Goal: Obtain resource: Download file/media

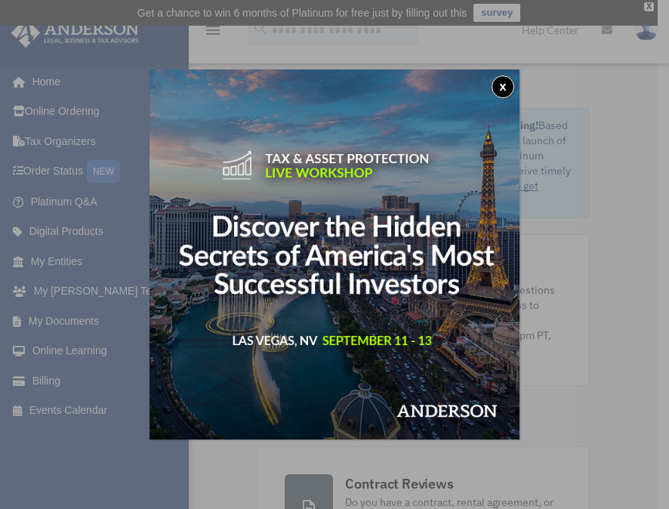
click at [506, 84] on button "x" at bounding box center [503, 87] width 23 height 23
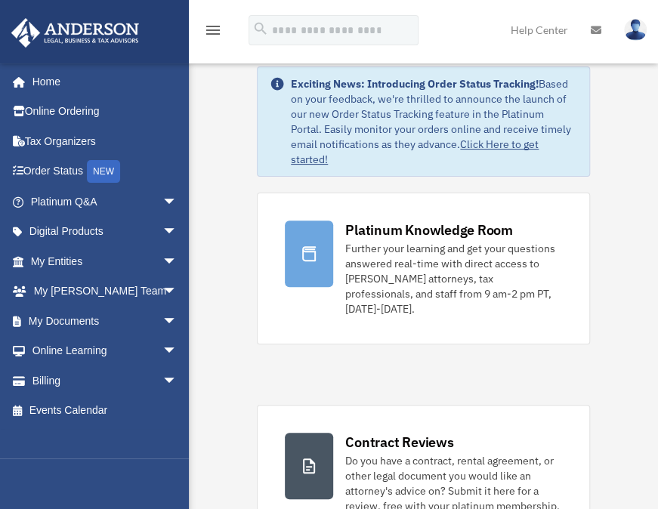
scroll to position [39, 0]
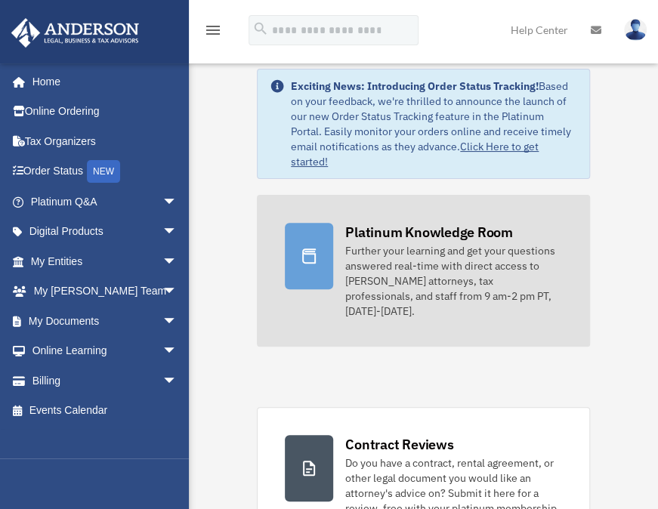
click at [414, 239] on div "Platinum Knowledge Room" at bounding box center [429, 232] width 168 height 19
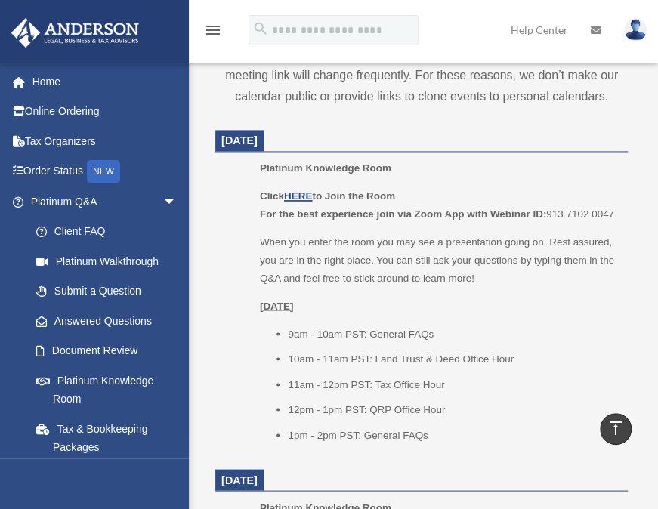
scroll to position [728, 0]
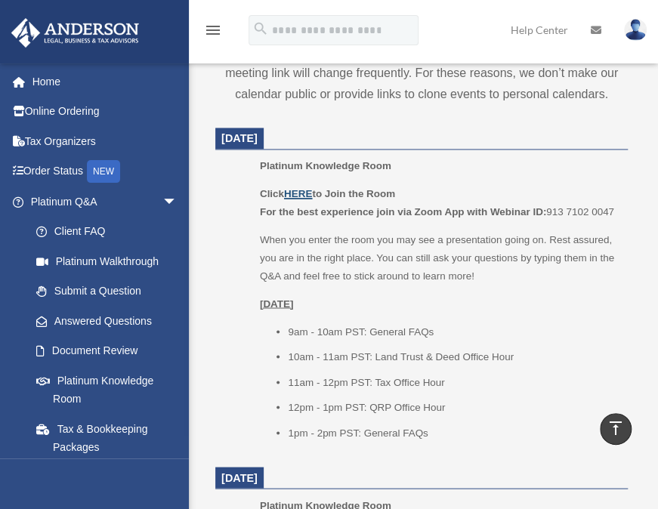
click at [303, 190] on u "HERE" at bounding box center [298, 193] width 28 height 11
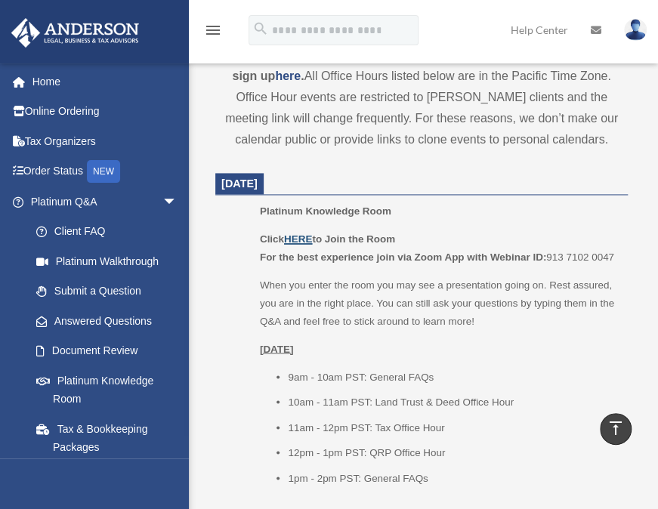
scroll to position [671, 0]
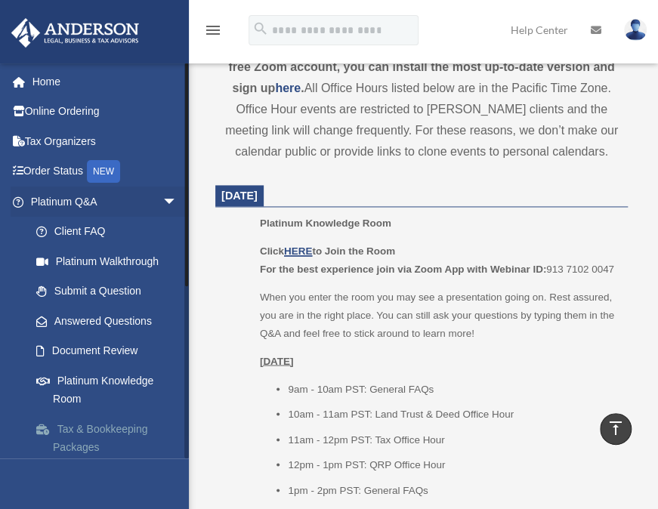
click at [101, 436] on link "Tax & Bookkeeping Packages" at bounding box center [110, 438] width 179 height 48
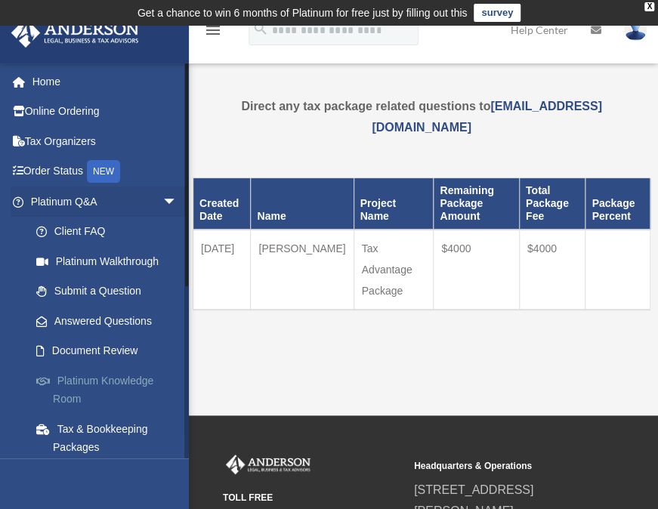
click at [106, 378] on link "Platinum Knowledge Room" at bounding box center [110, 389] width 179 height 48
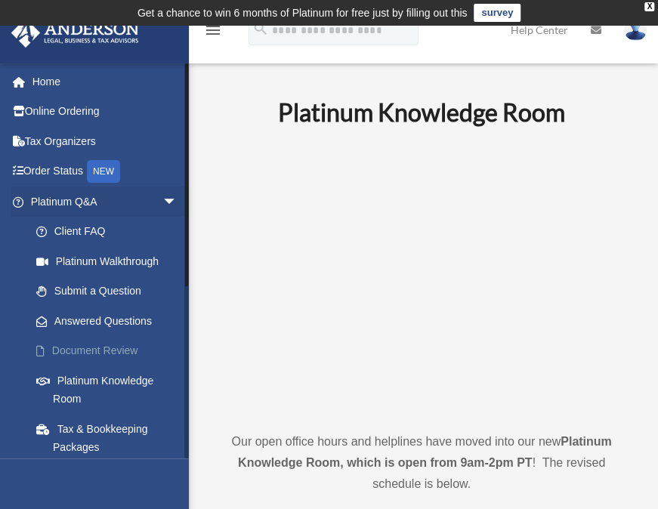
click at [97, 347] on link "Document Review" at bounding box center [110, 351] width 179 height 30
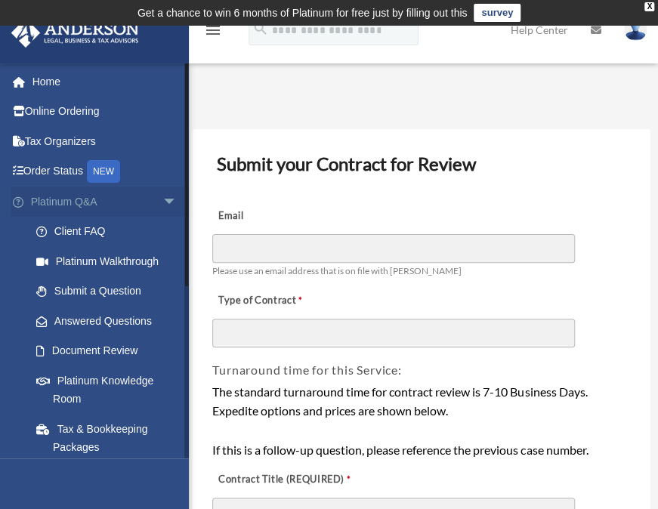
click at [162, 197] on span "arrow_drop_down" at bounding box center [177, 202] width 30 height 31
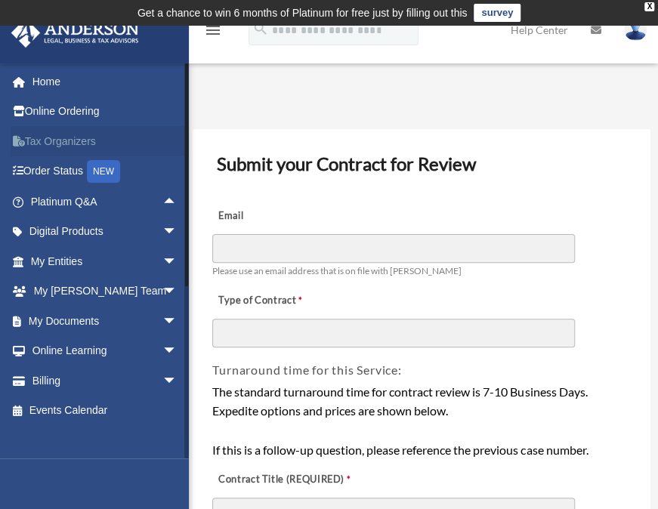
click at [77, 140] on link "Tax Organizers" at bounding box center [106, 141] width 190 height 30
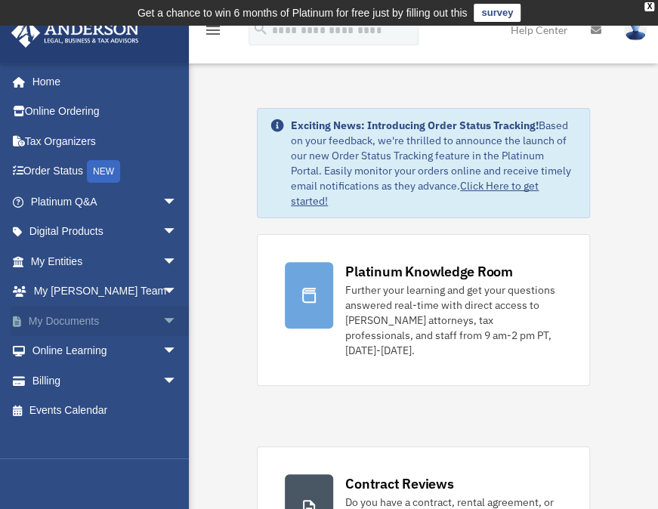
click at [162, 314] on span "arrow_drop_down" at bounding box center [177, 321] width 30 height 31
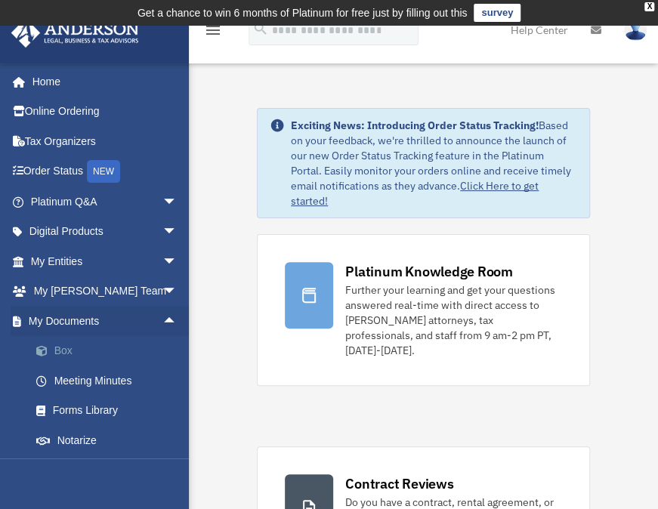
click at [67, 348] on link "Box" at bounding box center [110, 351] width 179 height 30
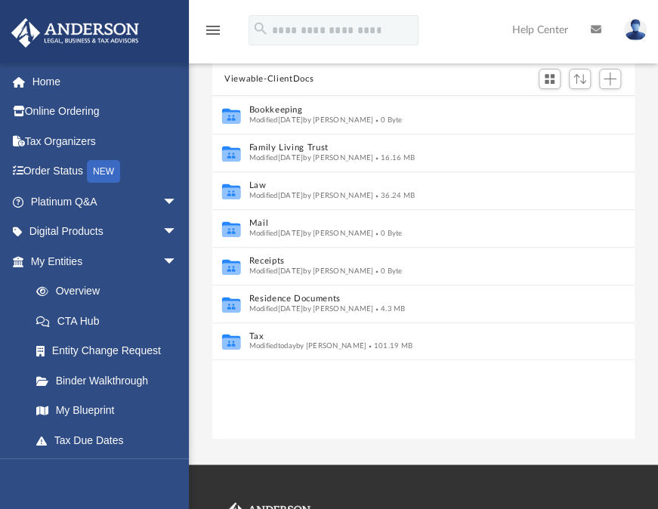
scroll to position [164, 0]
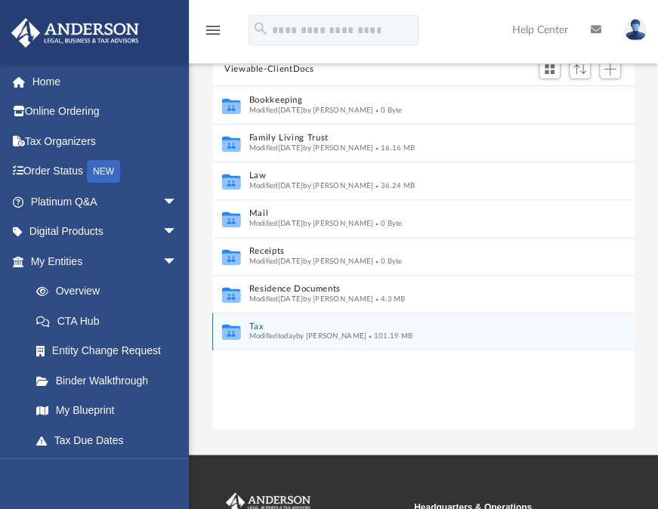
click at [321, 335] on span "Modified today by Alex Price" at bounding box center [308, 336] width 118 height 8
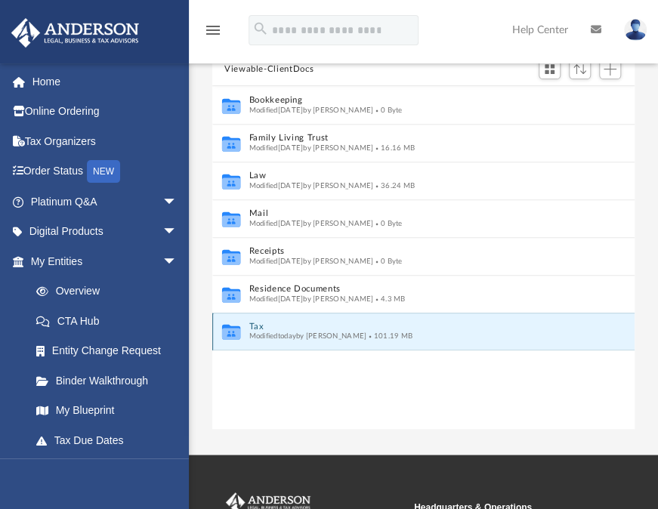
click at [236, 325] on icon "grid" at bounding box center [231, 332] width 18 height 15
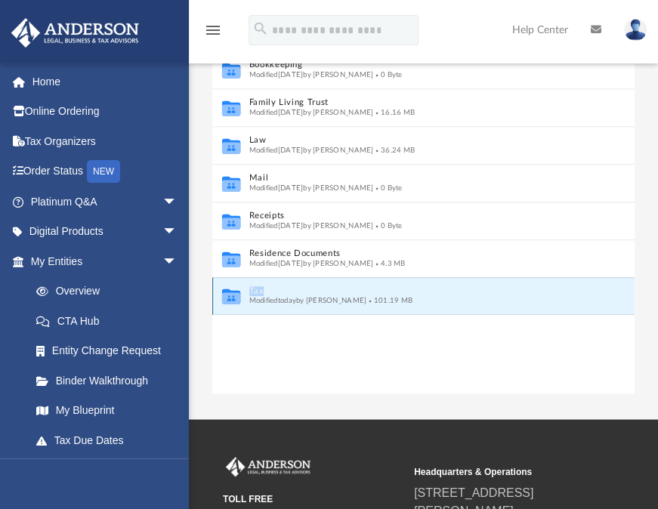
scroll to position [207, 0]
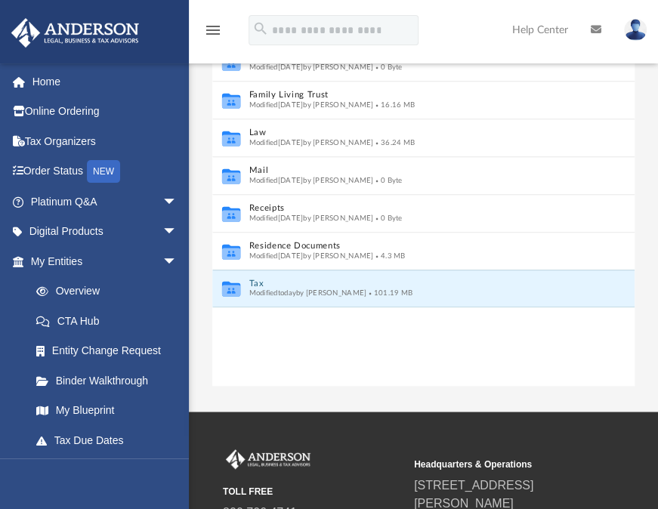
click at [396, 364] on div "Collaborated Folder Bookkeeping Modified Fri Nov 1 2024 by Charles Rogler 0 Byt…" at bounding box center [423, 215] width 422 height 344
click at [264, 359] on div "Collaborated Folder Bookkeeping Modified Fri Nov 1 2024 by Charles Rogler 0 Byt…" at bounding box center [423, 215] width 422 height 344
drag, startPoint x: 264, startPoint y: 359, endPoint x: 468, endPoint y: 371, distance: 204.2
click at [468, 371] on div "Collaborated Folder Bookkeeping Modified Fri Nov 1 2024 by Charles Rogler 0 Byt…" at bounding box center [423, 215] width 422 height 344
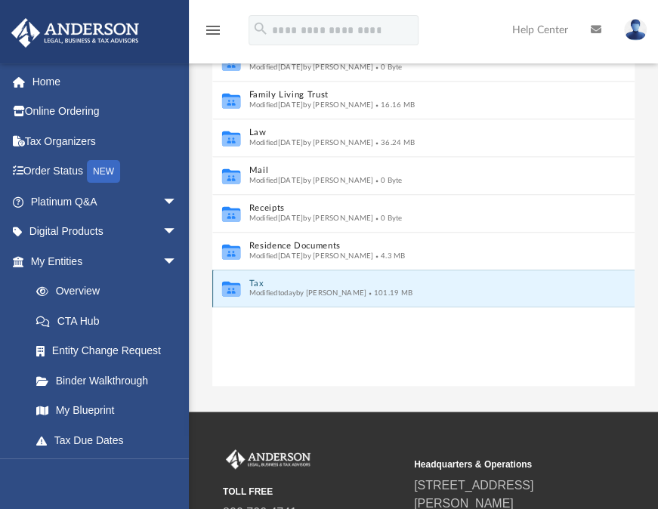
click at [370, 282] on button "Tax" at bounding box center [413, 284] width 328 height 10
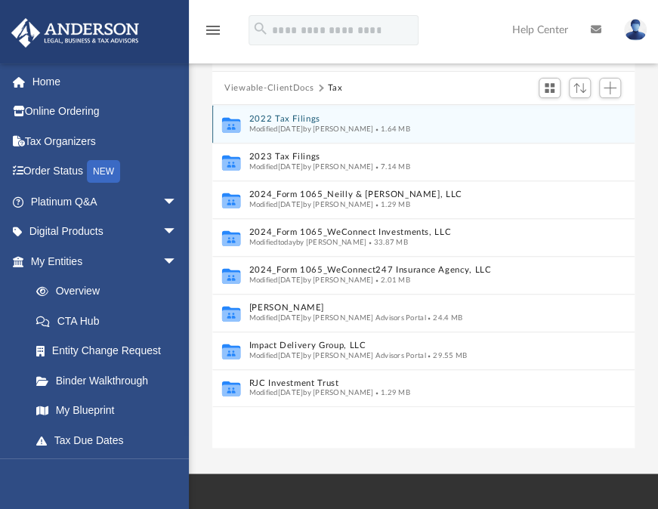
scroll to position [143, 0]
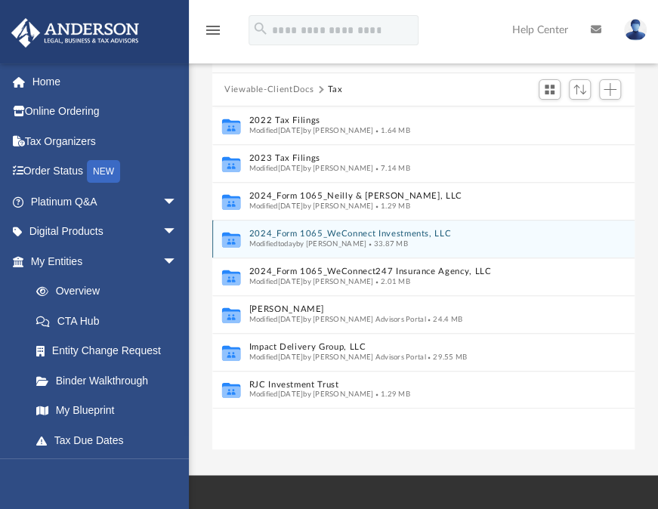
click at [357, 232] on button "2024_Form 1065_WeConnect Investments, LLC" at bounding box center [413, 235] width 328 height 10
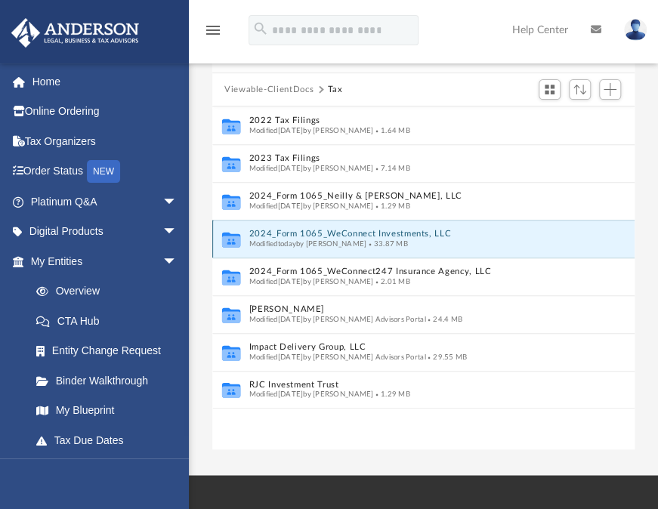
click at [357, 232] on button "2024_Form 1065_WeConnect Investments, LLC" at bounding box center [413, 235] width 328 height 10
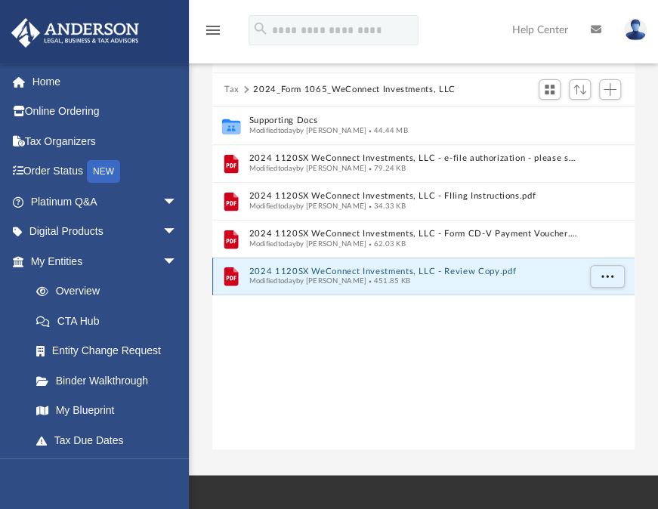
click at [291, 273] on button "2024 1120SX WeConnect Investments, LLC - Review Copy.pdf" at bounding box center [413, 272] width 328 height 10
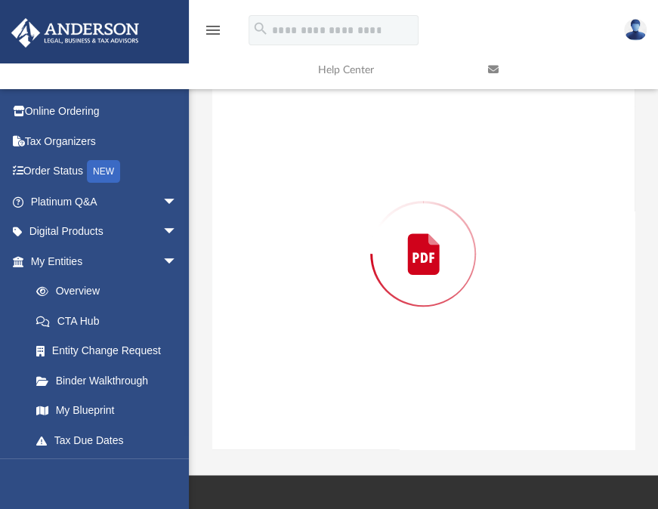
click at [291, 273] on div "Preview" at bounding box center [423, 254] width 422 height 390
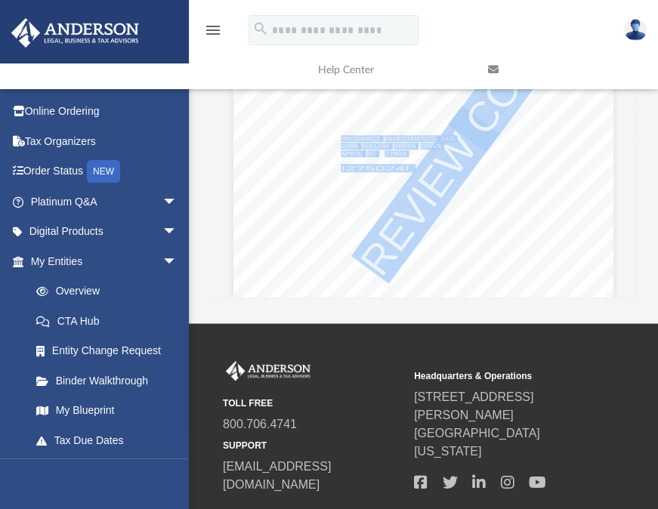
scroll to position [299, 0]
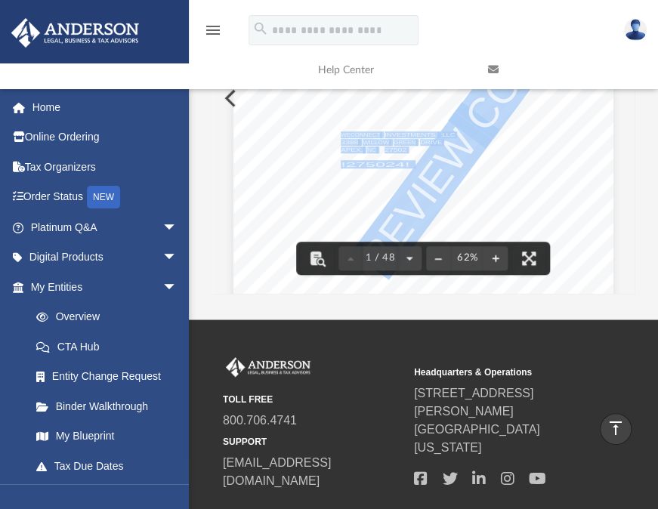
click at [444, 207] on div "426340 04-01-24 REVIEW COPY ANDERSON GLOBAL BUSINESS GROUP, LLC 3225 MCLEOD DRI…" at bounding box center [423, 161] width 380 height 492
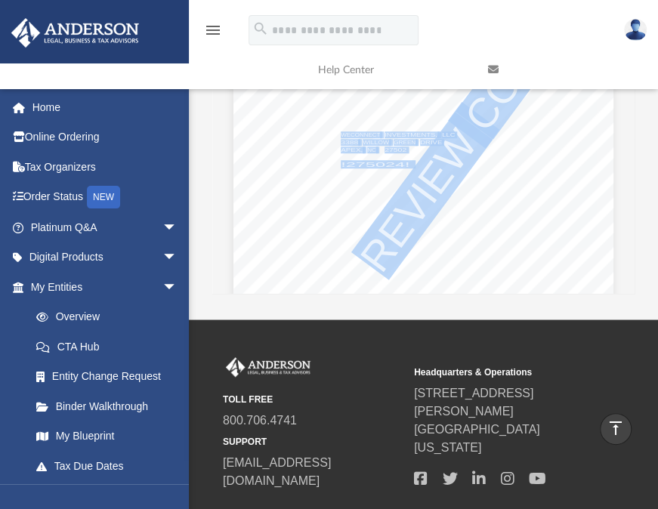
drag, startPoint x: 444, startPoint y: 207, endPoint x: 526, endPoint y: 254, distance: 94.0
click at [526, 254] on button "File preview" at bounding box center [528, 258] width 33 height 33
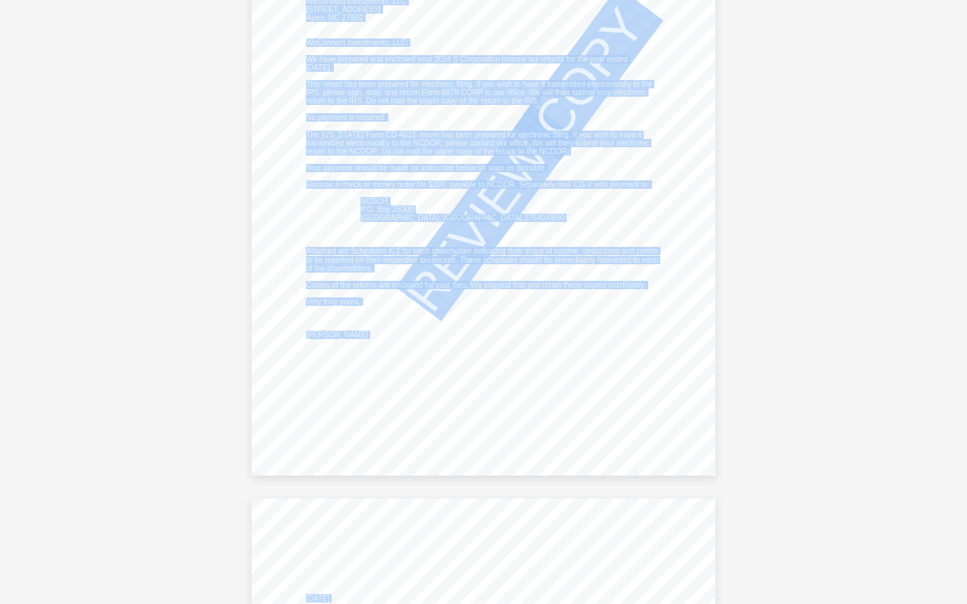
scroll to position [1385, 0]
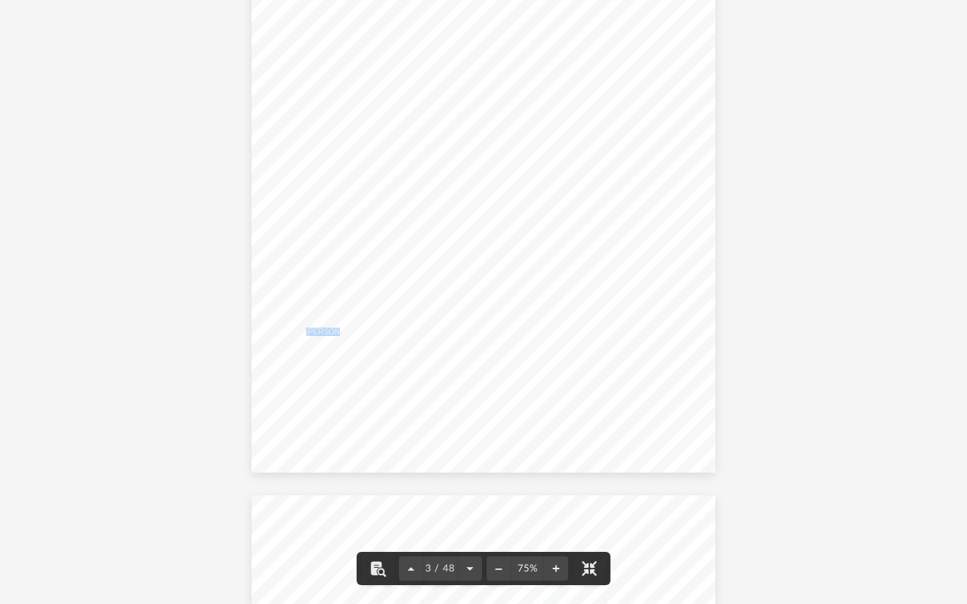
click at [307, 281] on span "Copies of the returns are enclosed for your files. We suggest that you retain t…" at bounding box center [476, 283] width 340 height 8
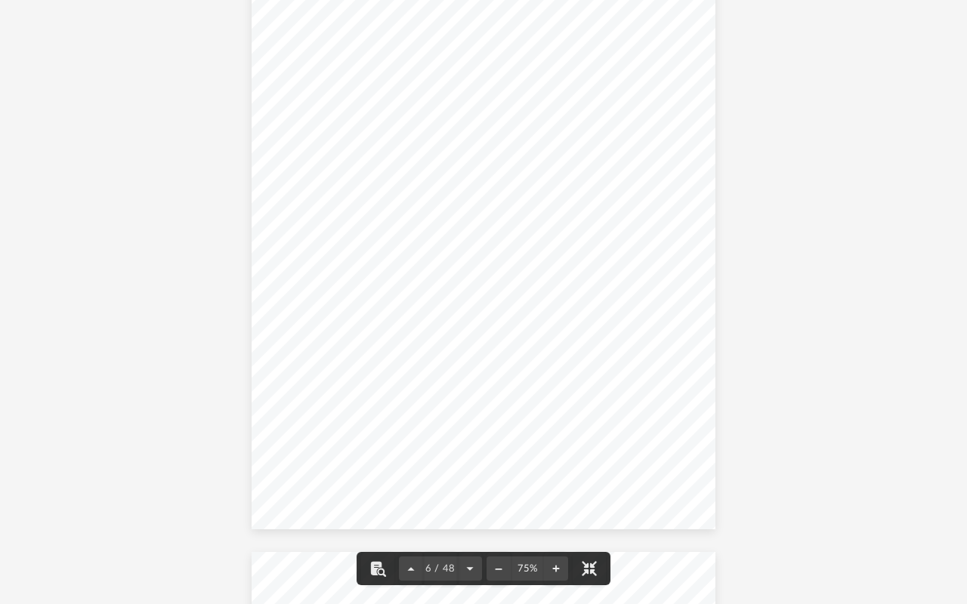
scroll to position [3153, 0]
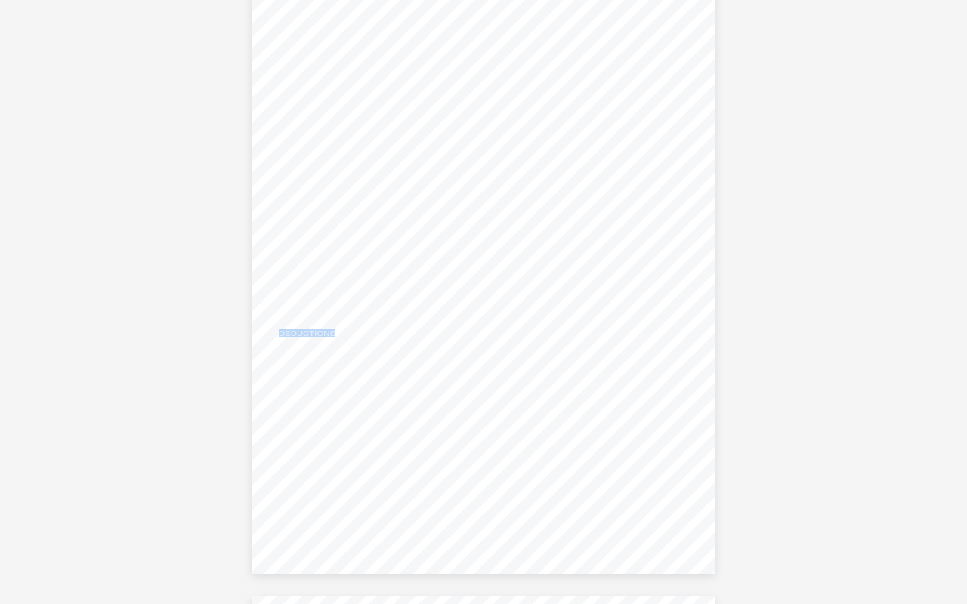
click at [258, 307] on div "412841 04-01-24 Increase (Decrease) Description Prior Year Current Year Name Em…" at bounding box center [483, 274] width 464 height 600
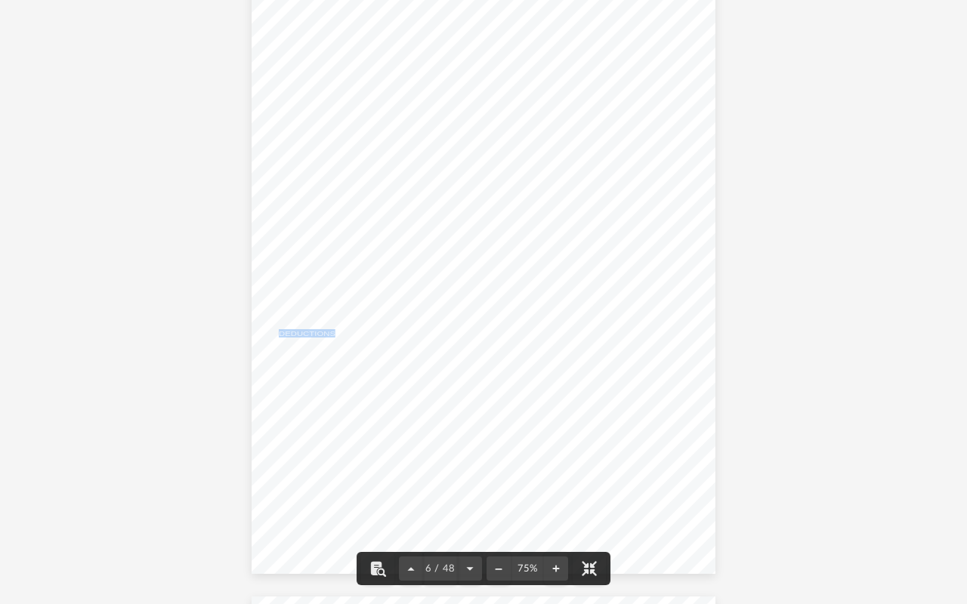
scroll to position [3169, 0]
click at [337, 406] on span "SCHEDULE" at bounding box center [332, 409] width 43 height 8
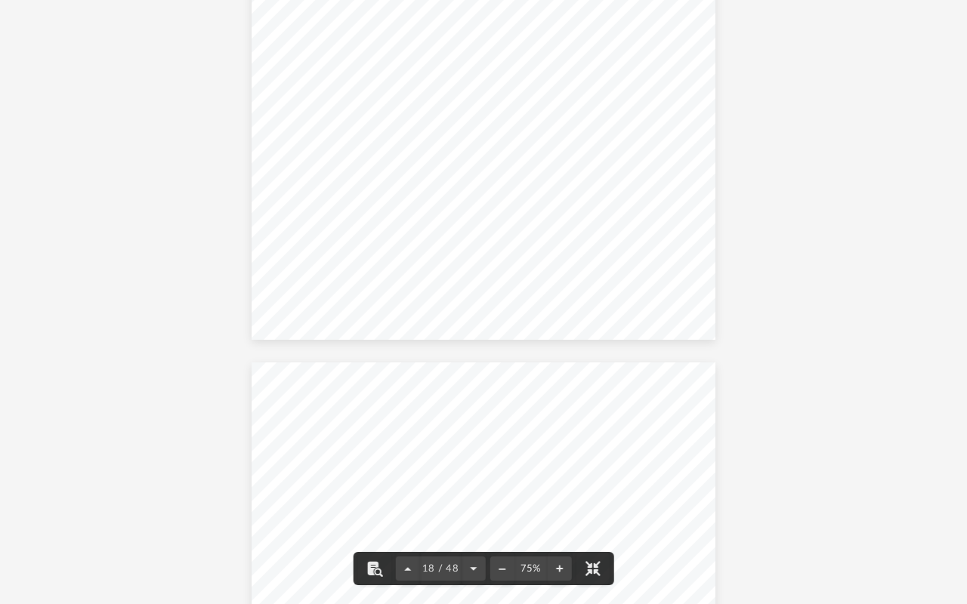
scroll to position [10860, 0]
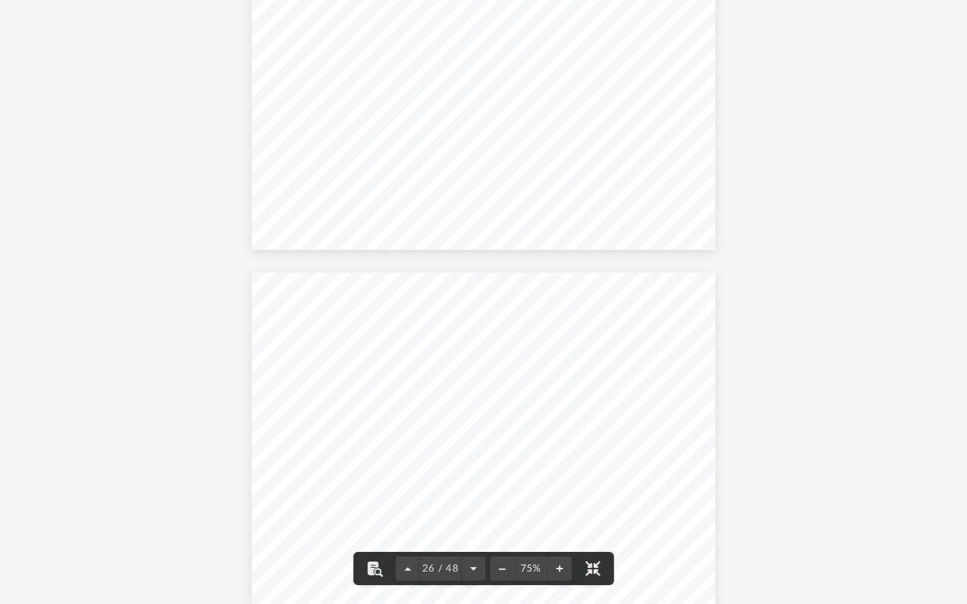
scroll to position [15313, 0]
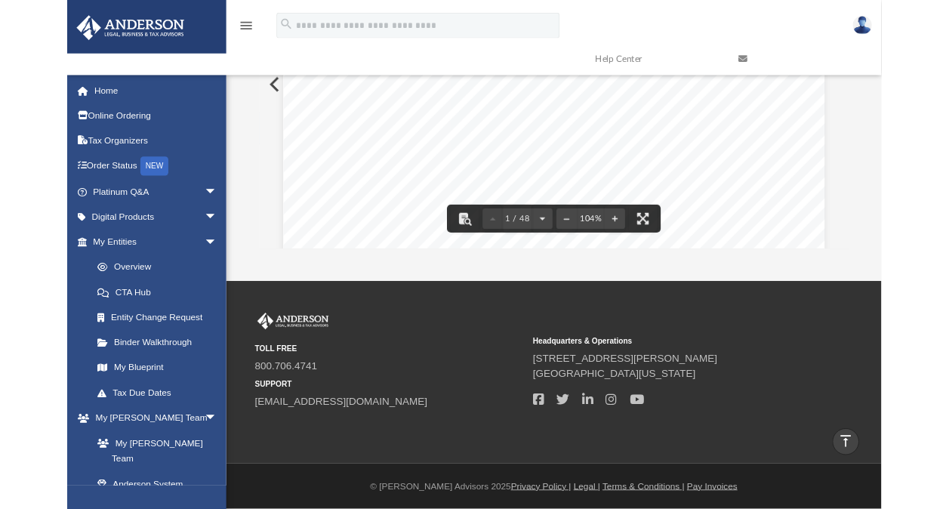
scroll to position [12, 12]
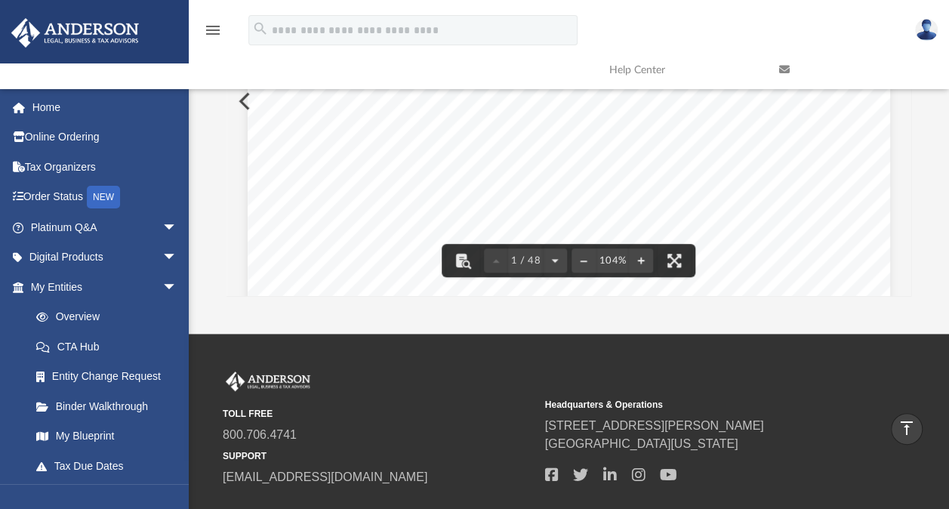
click at [248, 103] on div "426340 04-01-24 REVIEW COPY ANDERSON GLOBAL BUSINESS GROUP, LLC 3225 MCLEOD DRI…" at bounding box center [569, 333] width 643 height 831
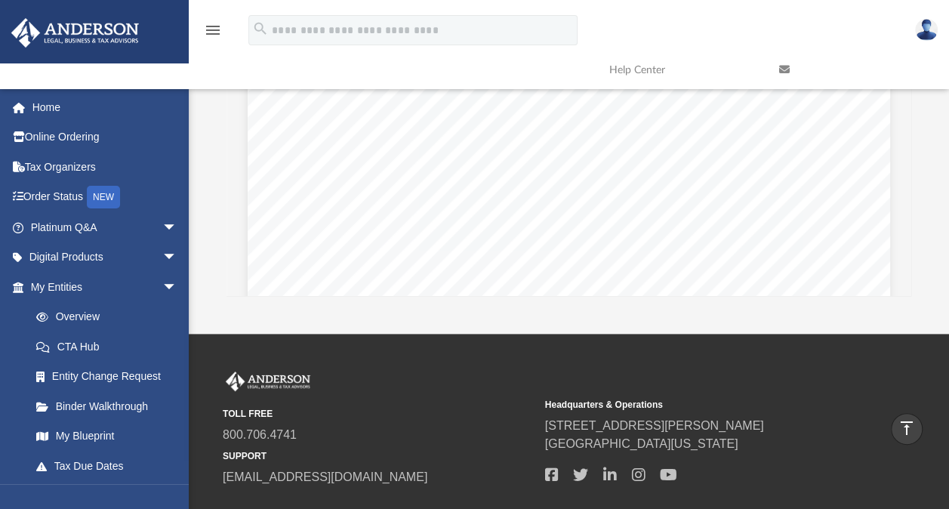
click at [213, 30] on icon "menu" at bounding box center [213, 30] width 18 height 18
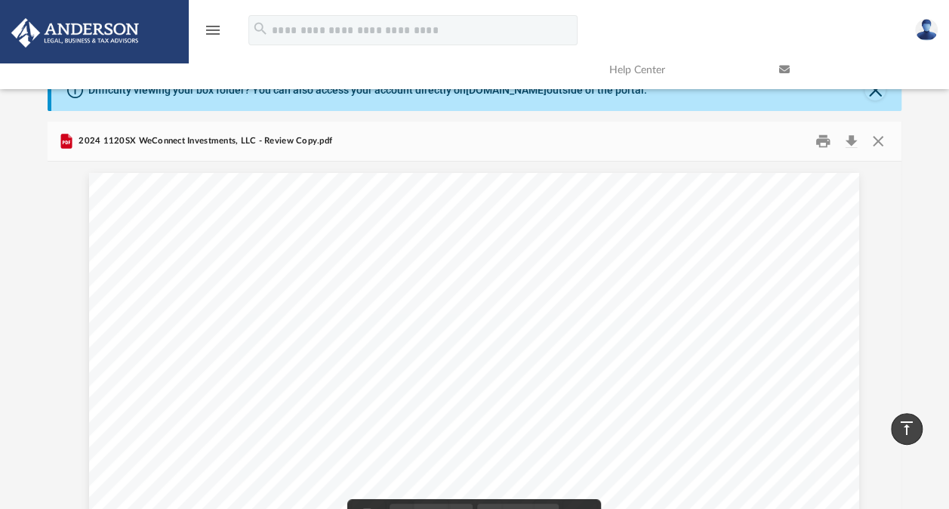
scroll to position [0, 0]
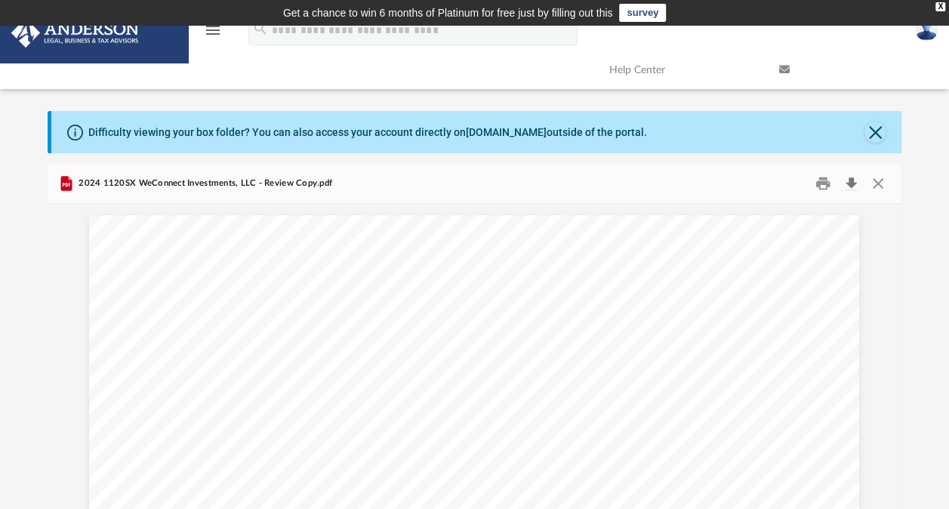
click at [657, 183] on button "Download" at bounding box center [850, 183] width 27 height 23
